Goal: Information Seeking & Learning: Learn about a topic

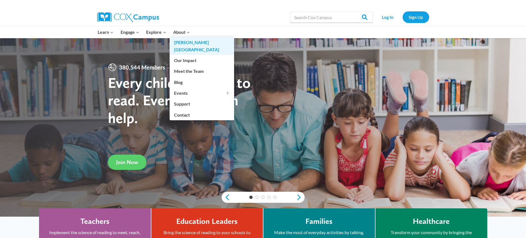
click at [180, 40] on link "[PERSON_NAME][GEOGRAPHIC_DATA]" at bounding box center [202, 46] width 64 height 18
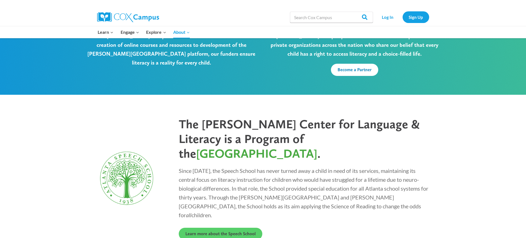
scroll to position [1469, 0]
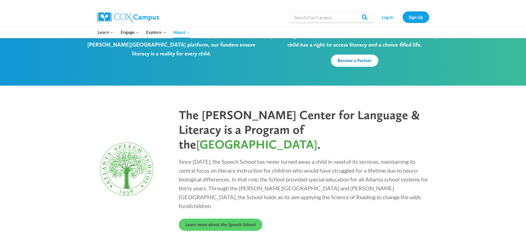
drag, startPoint x: 199, startPoint y: 158, endPoint x: 206, endPoint y: 157, distance: 6.8
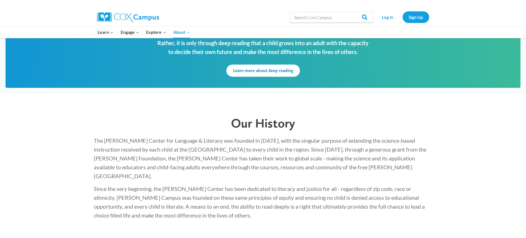
scroll to position [817, 0]
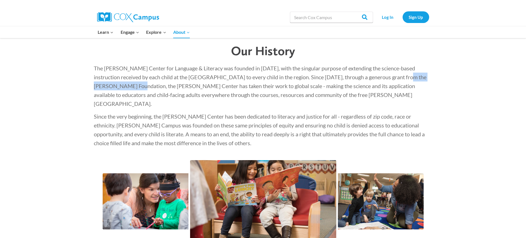
drag, startPoint x: 397, startPoint y: 61, endPoint x: 120, endPoint y: 75, distance: 277.1
click at [120, 75] on p "The [PERSON_NAME] Center for Language & Literacy was founded in [DATE], with th…" at bounding box center [263, 86] width 339 height 44
copy span "[PERSON_NAME] Foundation"
